Goal: Transaction & Acquisition: Purchase product/service

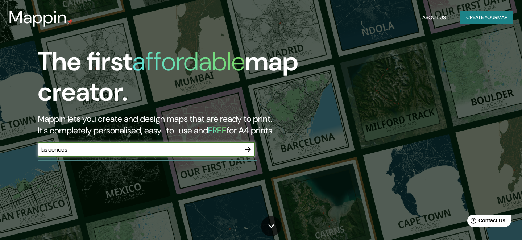
type input "las condes"
click at [247, 151] on icon "button" at bounding box center [248, 149] width 9 height 9
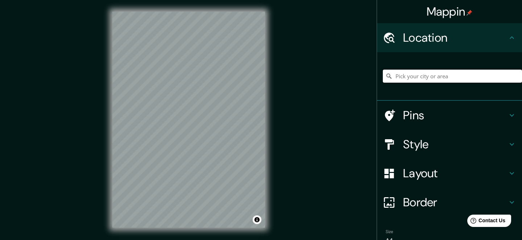
click at [460, 77] on input "Pick your city or area" at bounding box center [452, 76] width 139 height 13
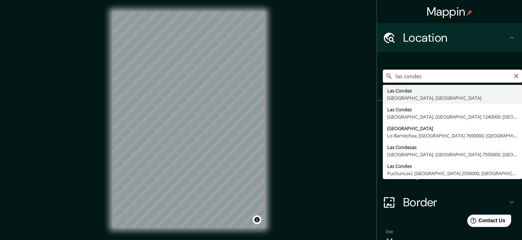
type input "[GEOGRAPHIC_DATA], [GEOGRAPHIC_DATA], [GEOGRAPHIC_DATA]"
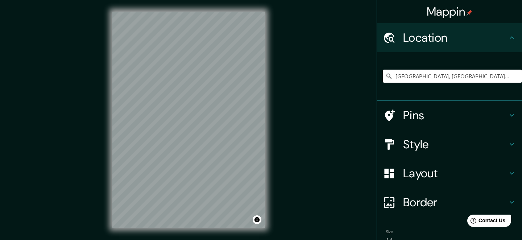
click at [435, 173] on h4 "Layout" at bounding box center [455, 173] width 104 height 15
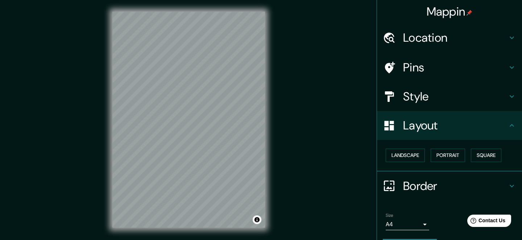
click at [461, 132] on h4 "Layout" at bounding box center [455, 125] width 104 height 15
click at [486, 97] on h4 "Style" at bounding box center [455, 96] width 104 height 15
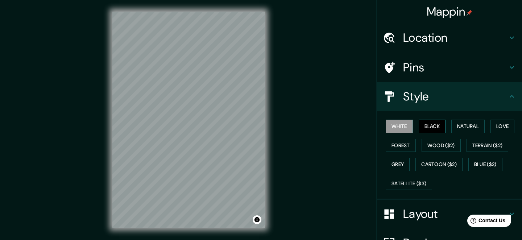
click at [436, 128] on button "Black" at bounding box center [432, 126] width 27 height 13
click at [404, 168] on button "Grey" at bounding box center [398, 164] width 24 height 13
click at [443, 123] on button "Black" at bounding box center [432, 126] width 27 height 13
click at [484, 148] on button "Terrain ($2)" at bounding box center [488, 145] width 42 height 13
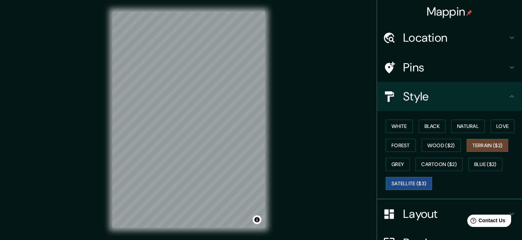
click at [404, 182] on button "Satellite ($3)" at bounding box center [409, 183] width 46 height 13
click at [404, 128] on button "White" at bounding box center [399, 126] width 27 height 13
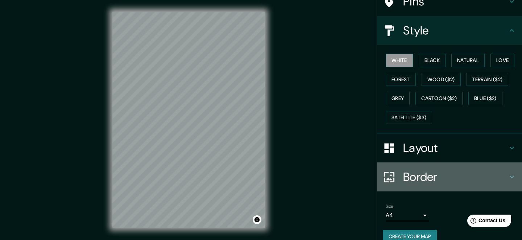
click at [443, 175] on h4 "Border" at bounding box center [455, 177] width 104 height 15
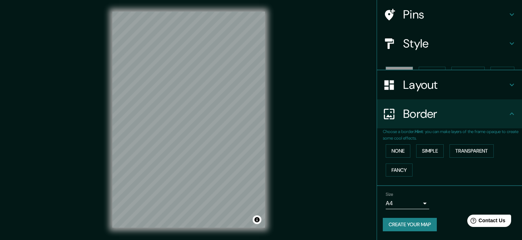
scroll to position [40, 0]
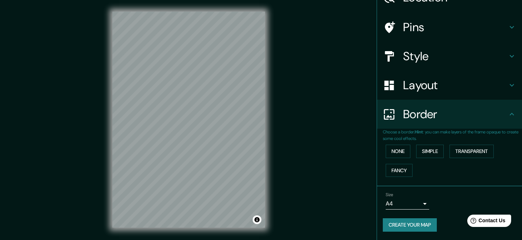
click at [458, 87] on h4 "Layout" at bounding box center [455, 85] width 104 height 15
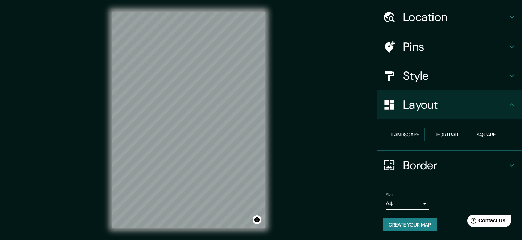
scroll to position [21, 0]
click at [419, 136] on button "Landscape" at bounding box center [405, 134] width 39 height 13
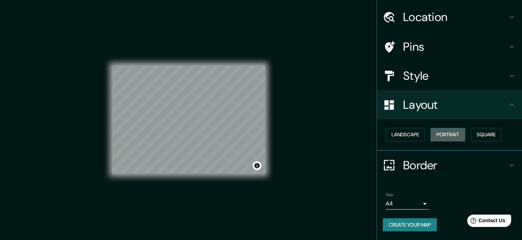
click at [443, 137] on button "Portrait" at bounding box center [448, 134] width 34 height 13
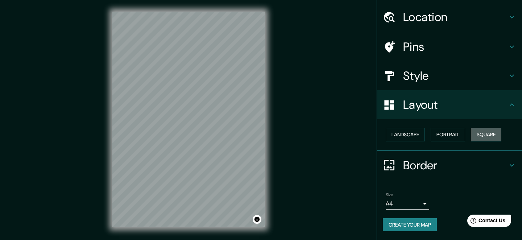
click at [482, 131] on button "Square" at bounding box center [486, 134] width 30 height 13
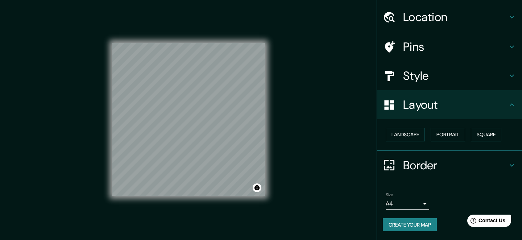
click at [444, 53] on h4 "Pins" at bounding box center [455, 47] width 104 height 15
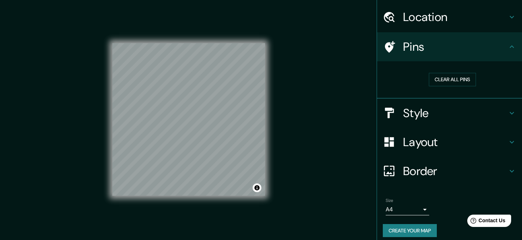
click at [453, 25] on div "Location" at bounding box center [449, 17] width 145 height 29
